Goal: Navigation & Orientation: Find specific page/section

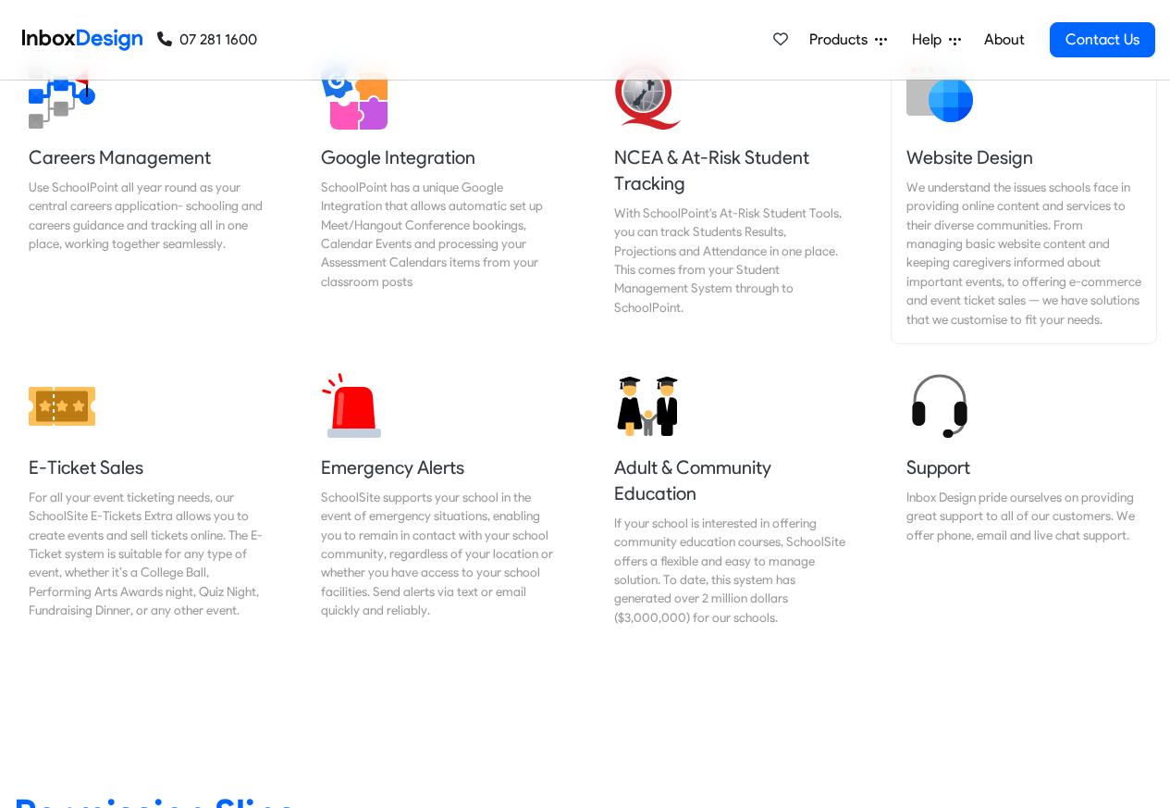
scroll to position [1887, 0]
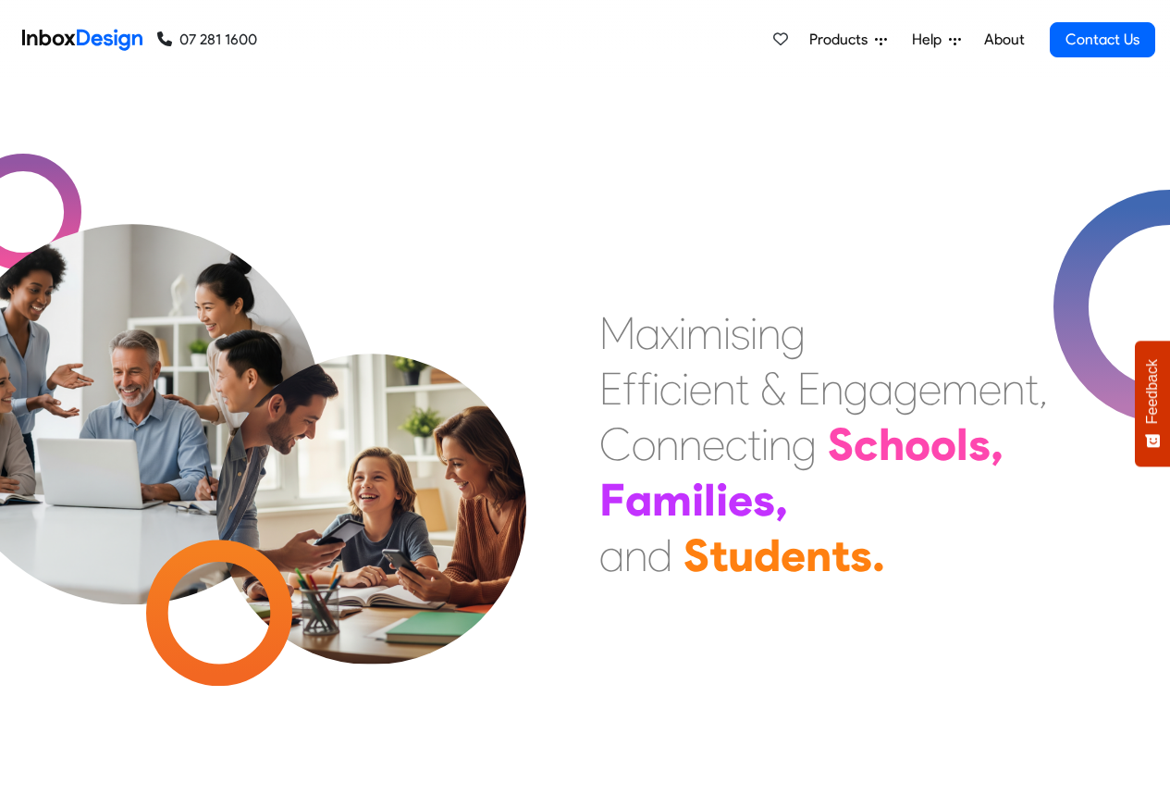
click at [1004, 40] on link "About" at bounding box center [1004, 39] width 51 height 37
